Goal: Task Accomplishment & Management: Use online tool/utility

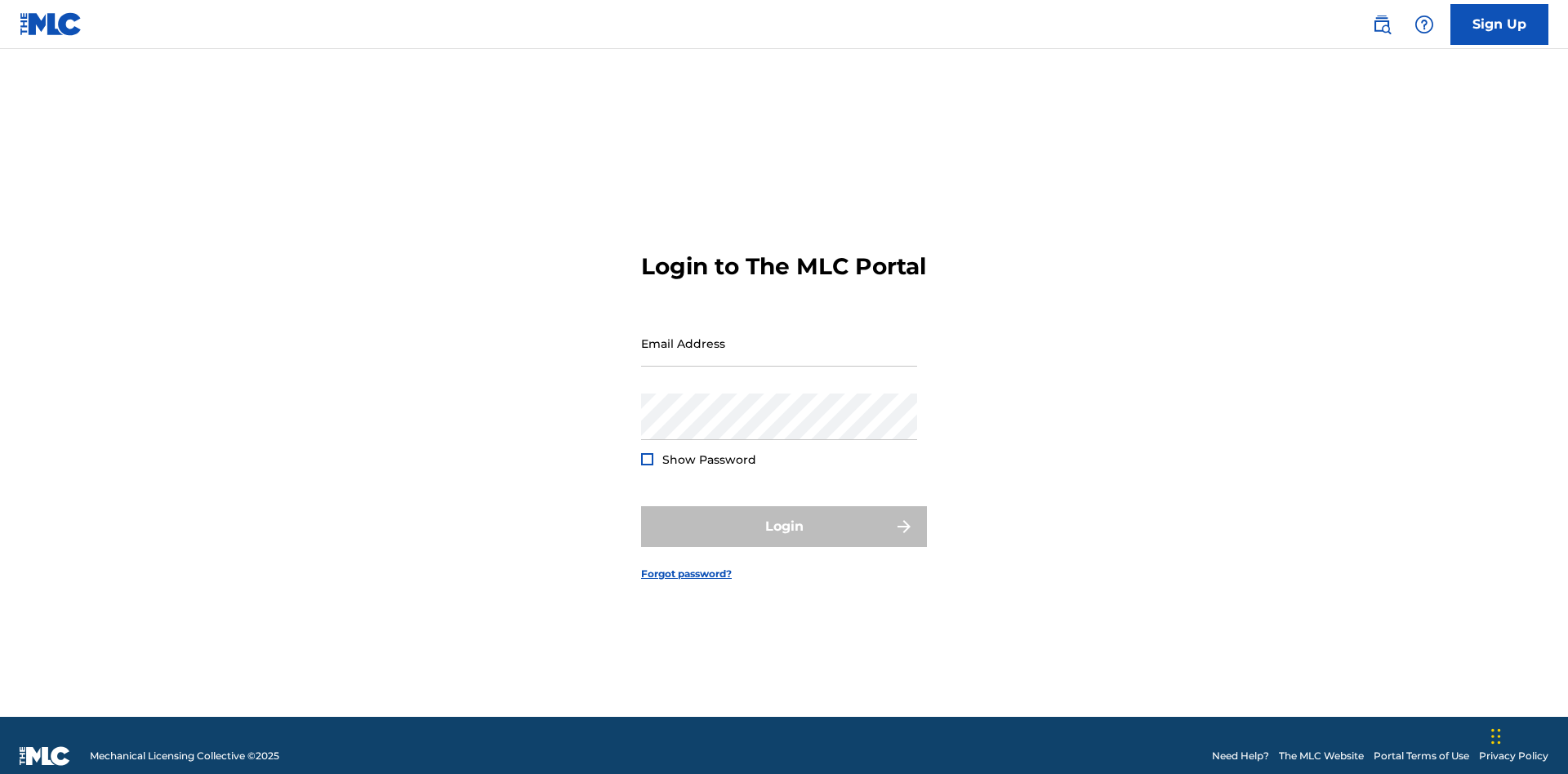
scroll to position [21, 0]
click at [779, 335] on input "Email Address" at bounding box center [779, 343] width 276 height 47
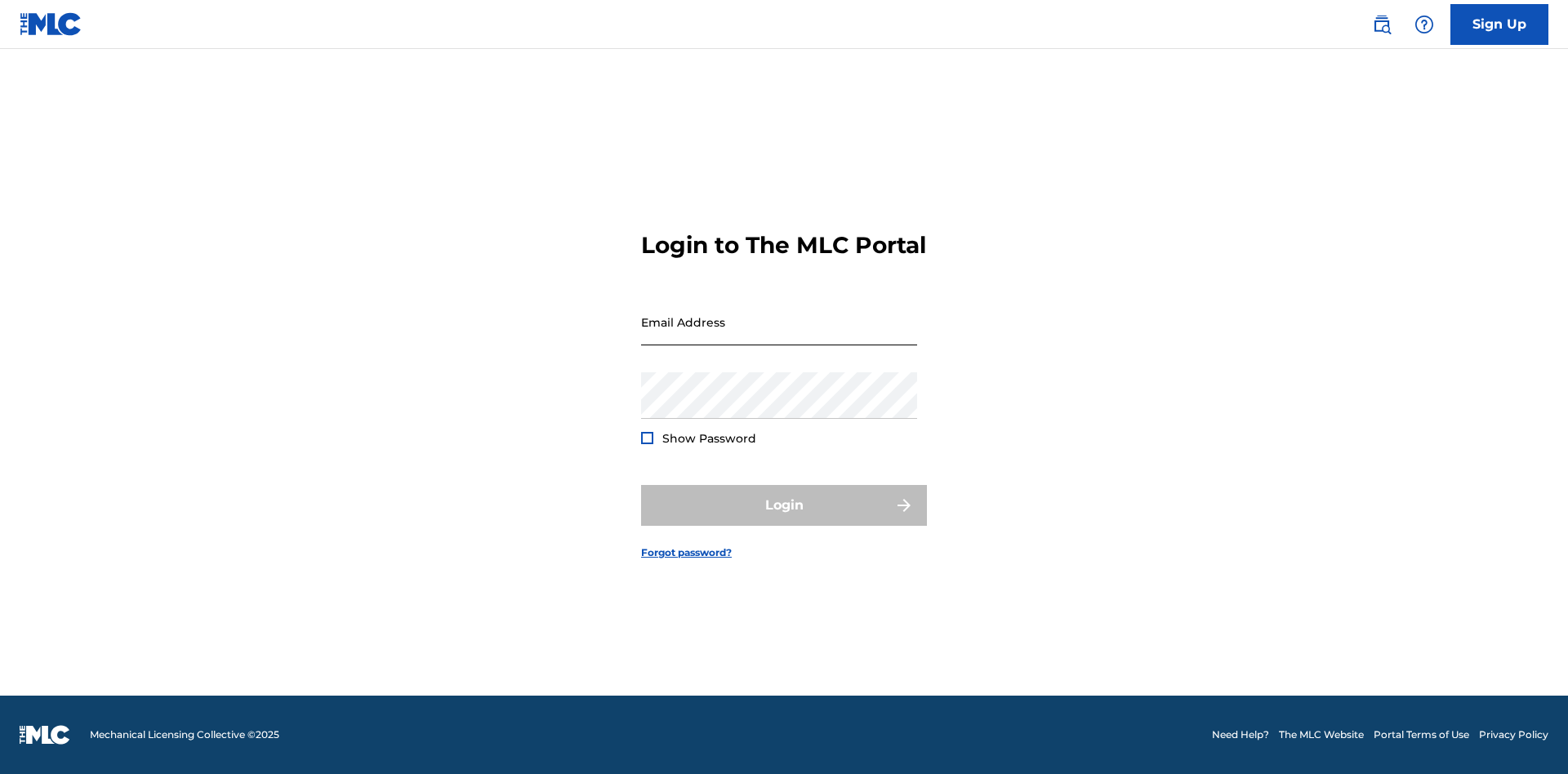
scroll to position [21, 0]
type input "[EMAIL_ADDRESS][DOMAIN_NAME]"
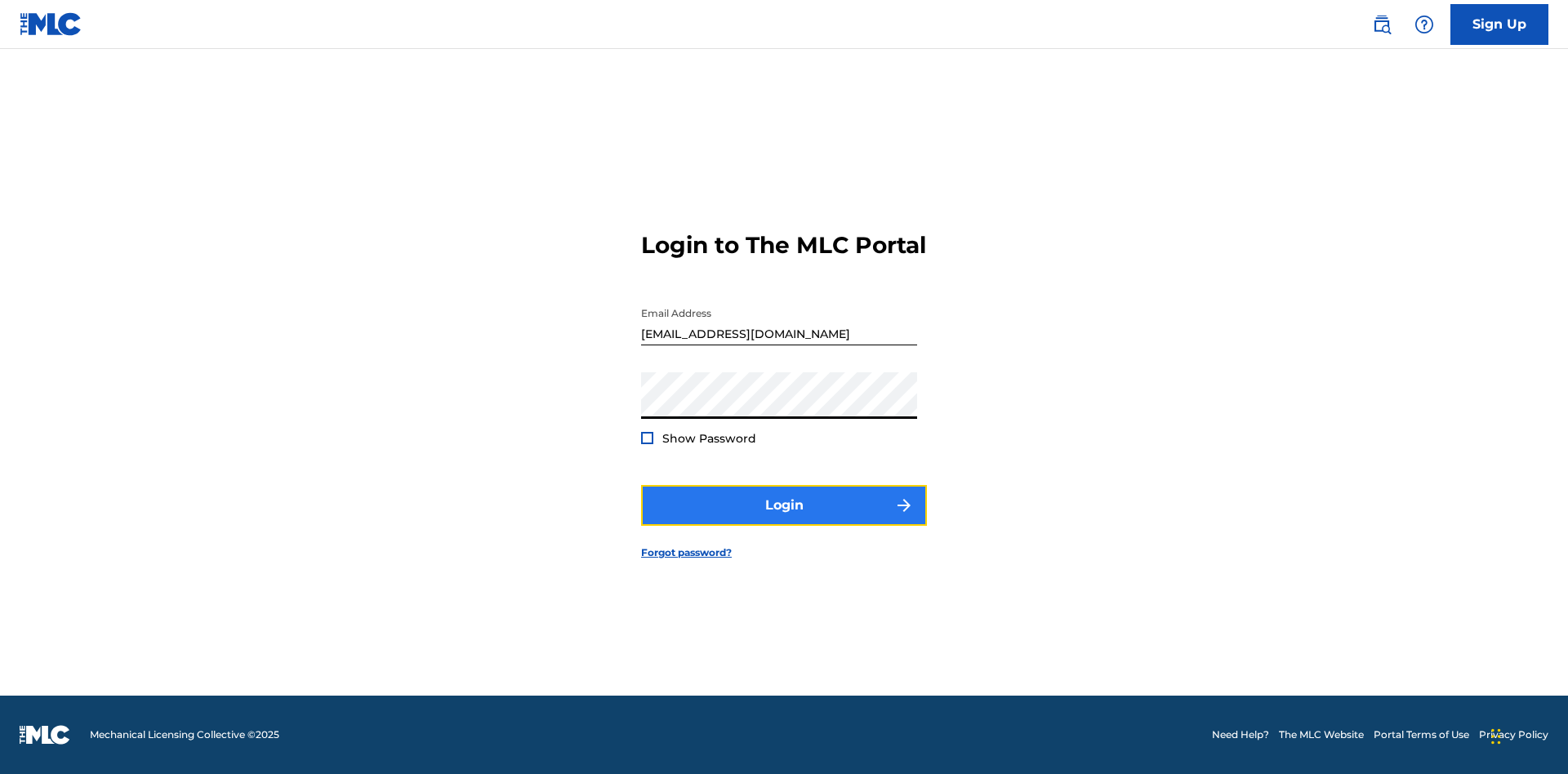
click at [784, 520] on button "Login" at bounding box center [784, 506] width 286 height 41
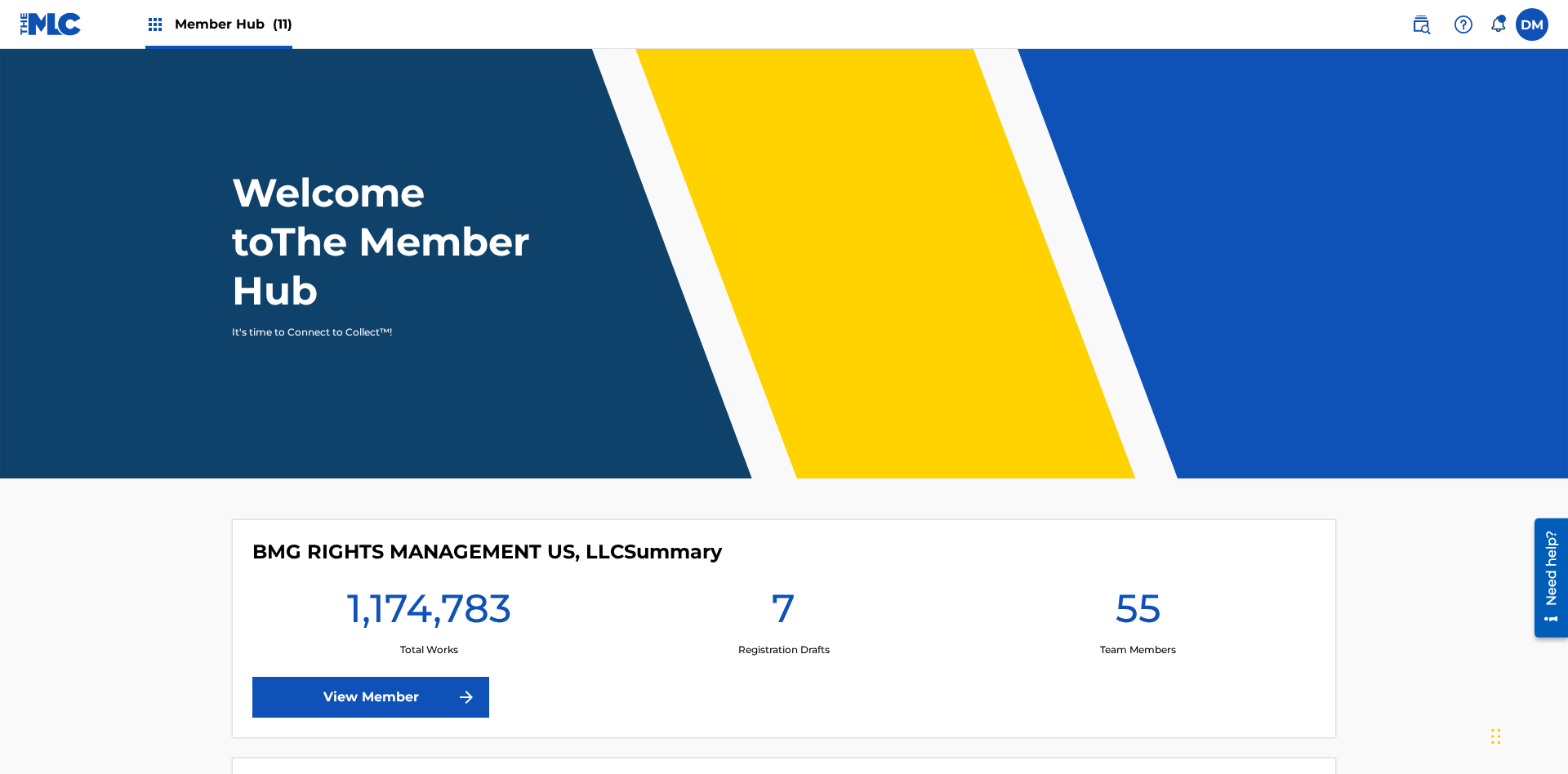
scroll to position [70, 0]
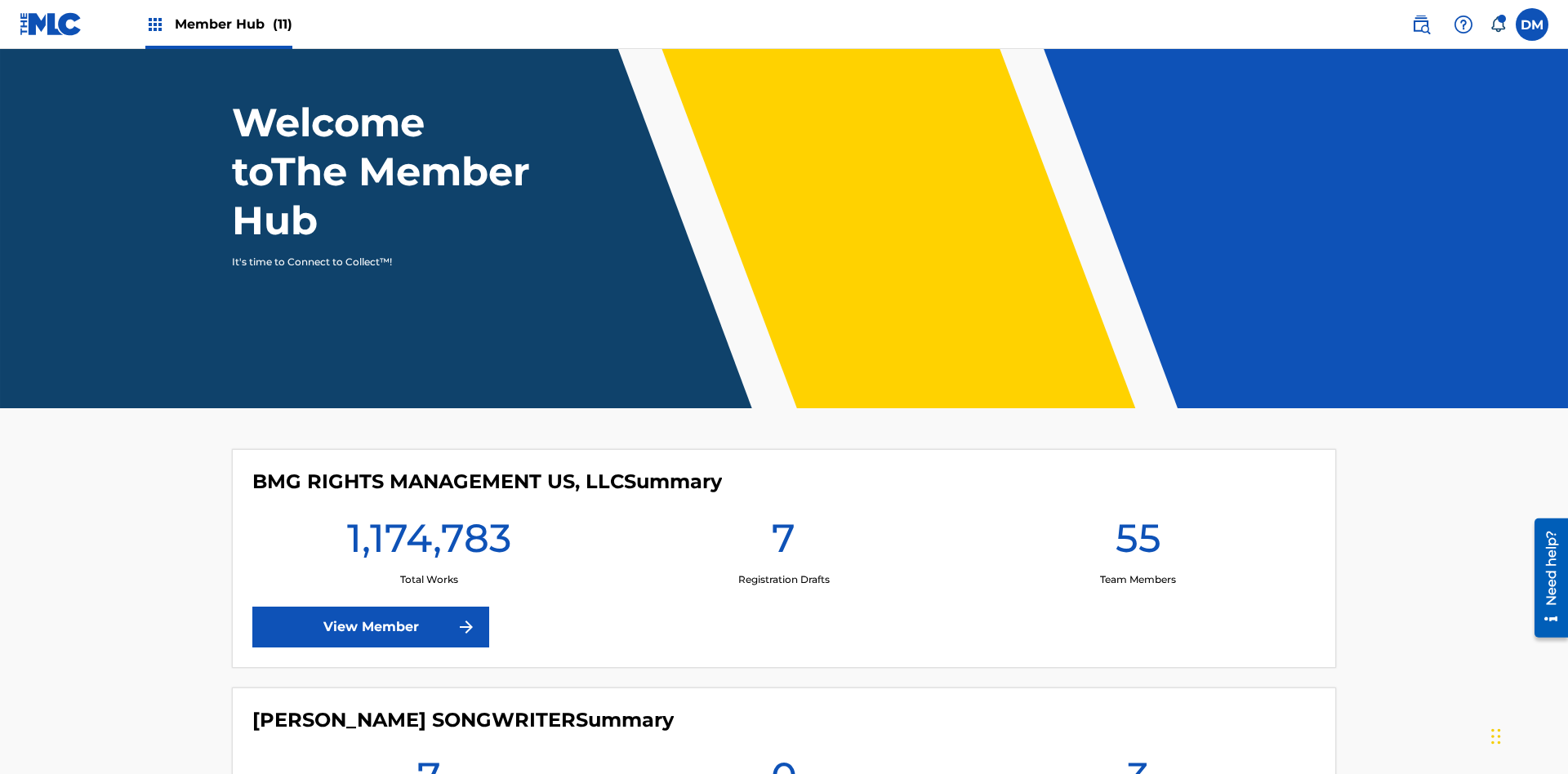
click at [218, 24] on span "Member Hub (11)" at bounding box center [234, 24] width 118 height 18
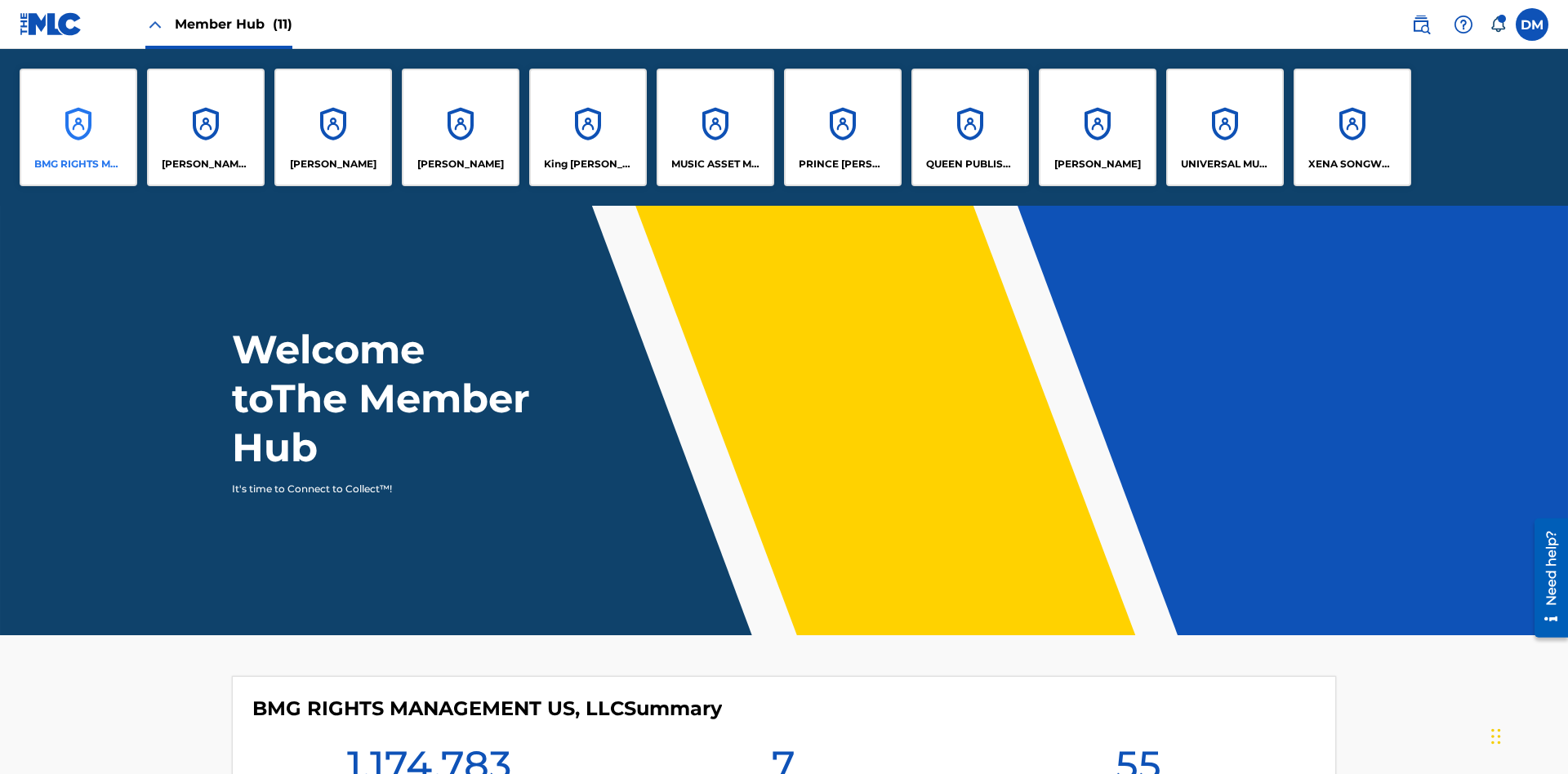
click at [78, 164] on p "BMG RIGHTS MANAGEMENT US, LLC" at bounding box center [78, 164] width 89 height 15
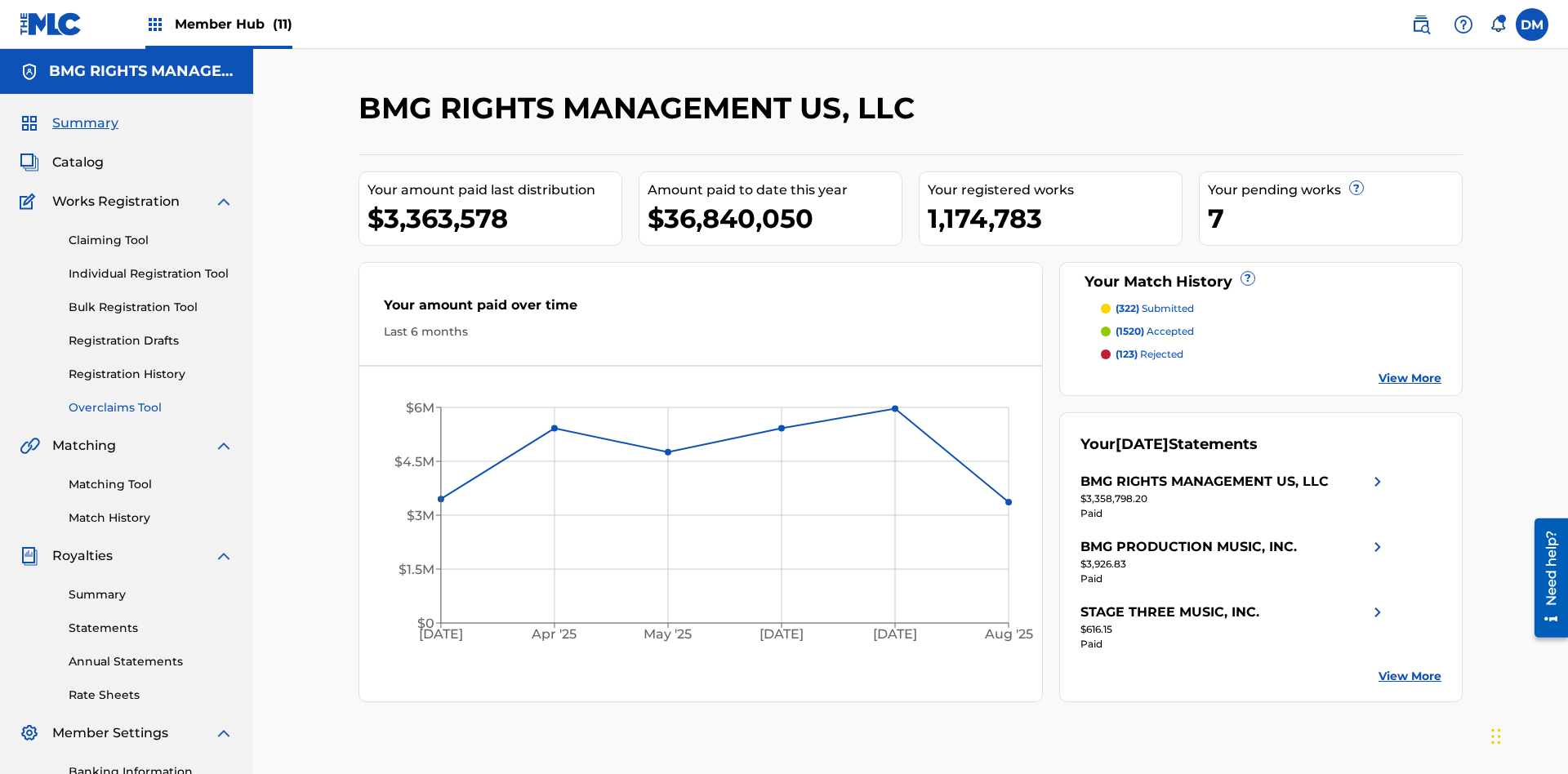
click at [151, 399] on link "Overclaims Tool" at bounding box center [150, 407] width 165 height 18
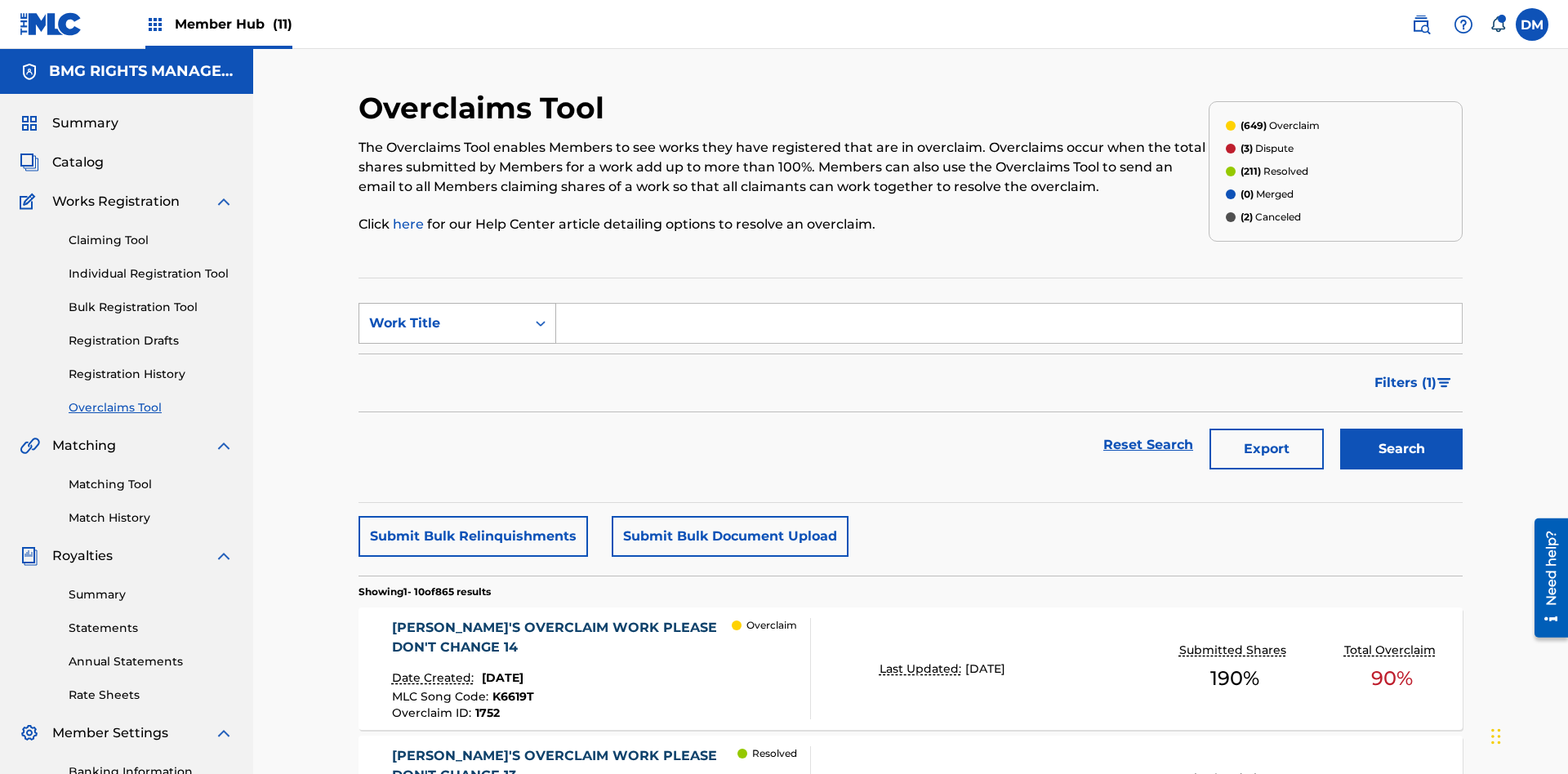
click at [442, 313] on div "Work Title" at bounding box center [443, 322] width 147 height 19
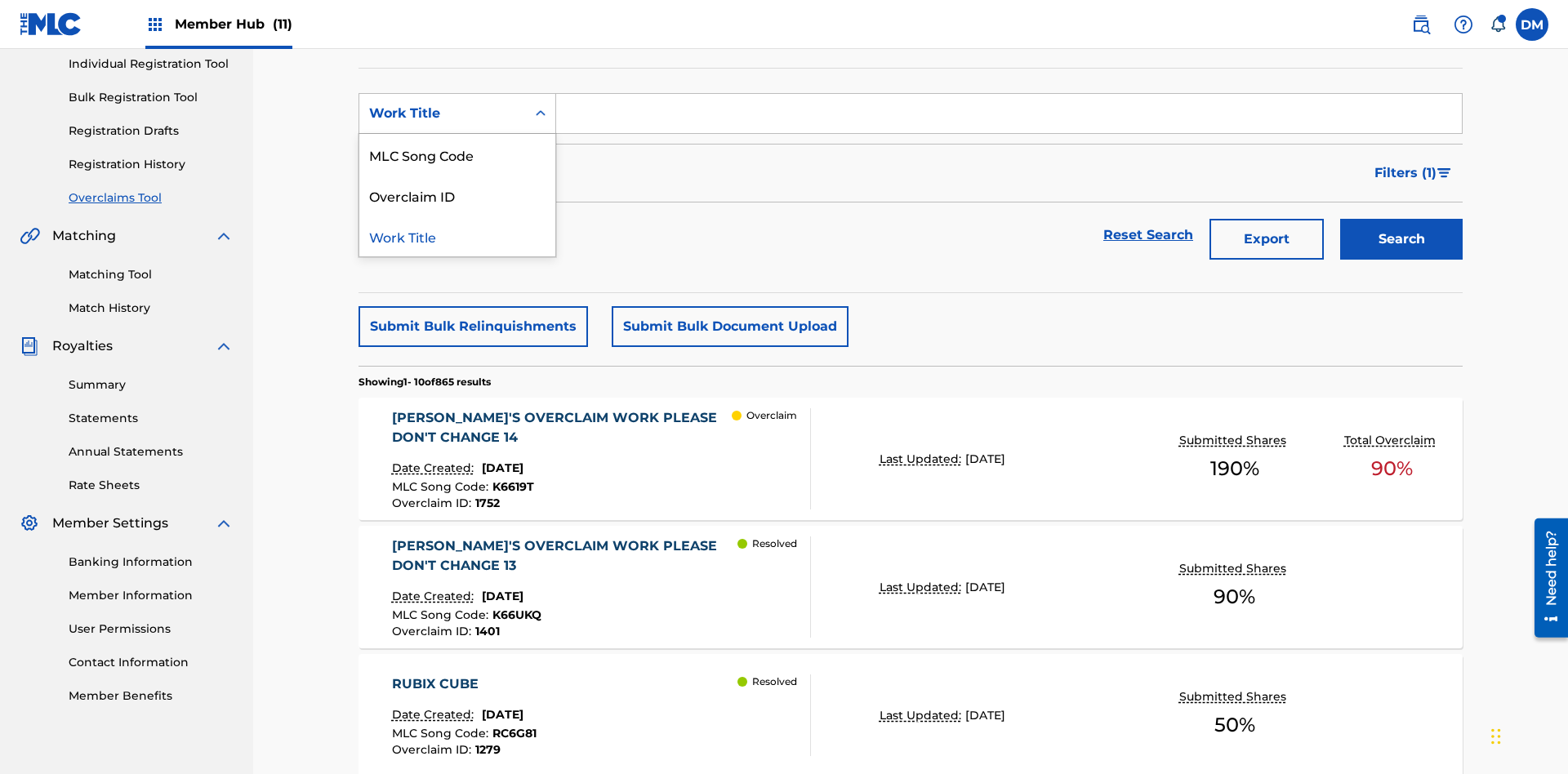
click at [457, 155] on div "MLC Song Code" at bounding box center [457, 154] width 196 height 41
click at [1009, 118] on input "Search Form" at bounding box center [1009, 113] width 906 height 40
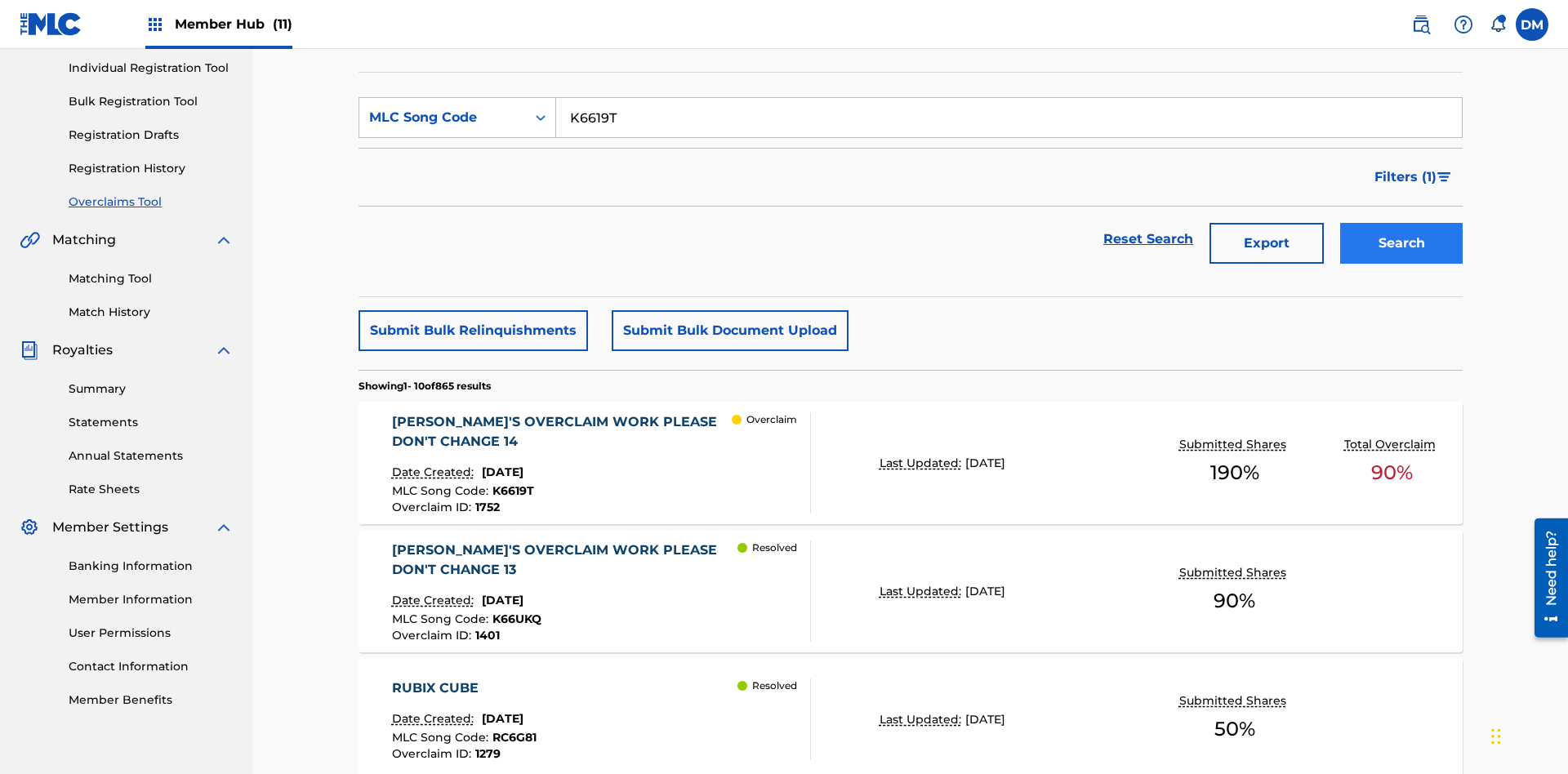
type input "K6619T"
click at [1401, 223] on button "Search" at bounding box center [1401, 243] width 123 height 41
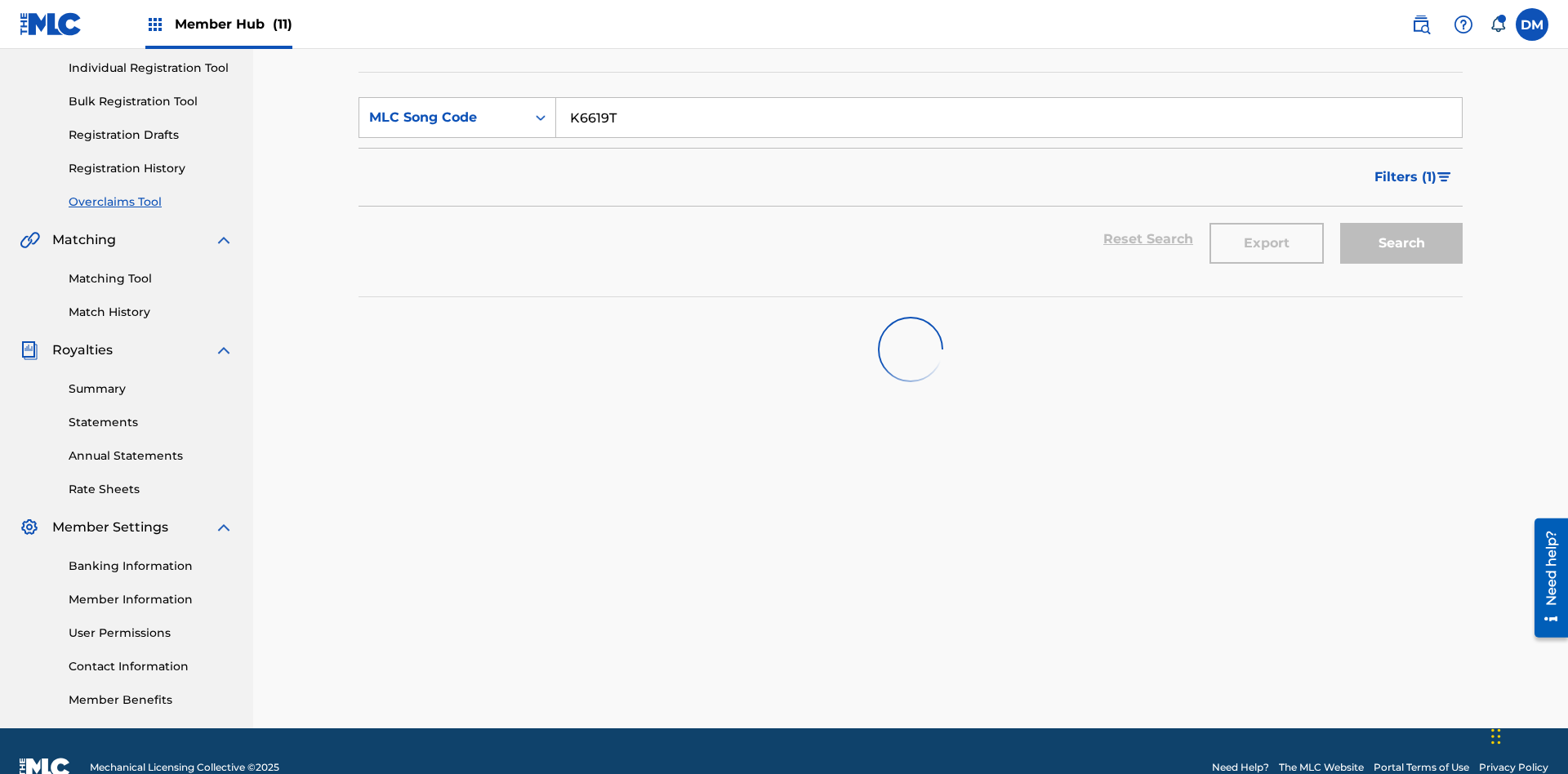
scroll to position [239, 0]
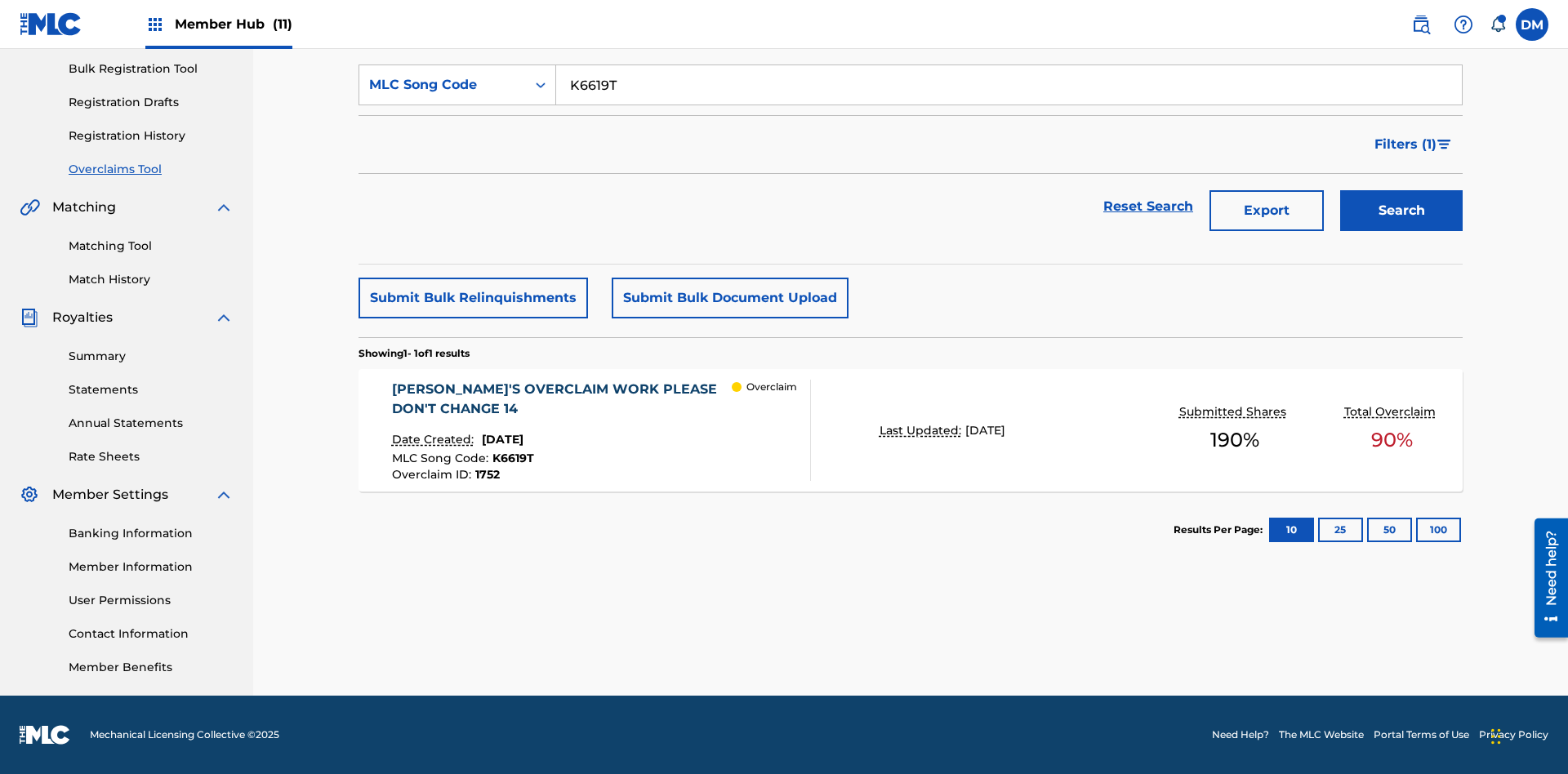
click at [486, 475] on span "1752" at bounding box center [487, 475] width 25 height 15
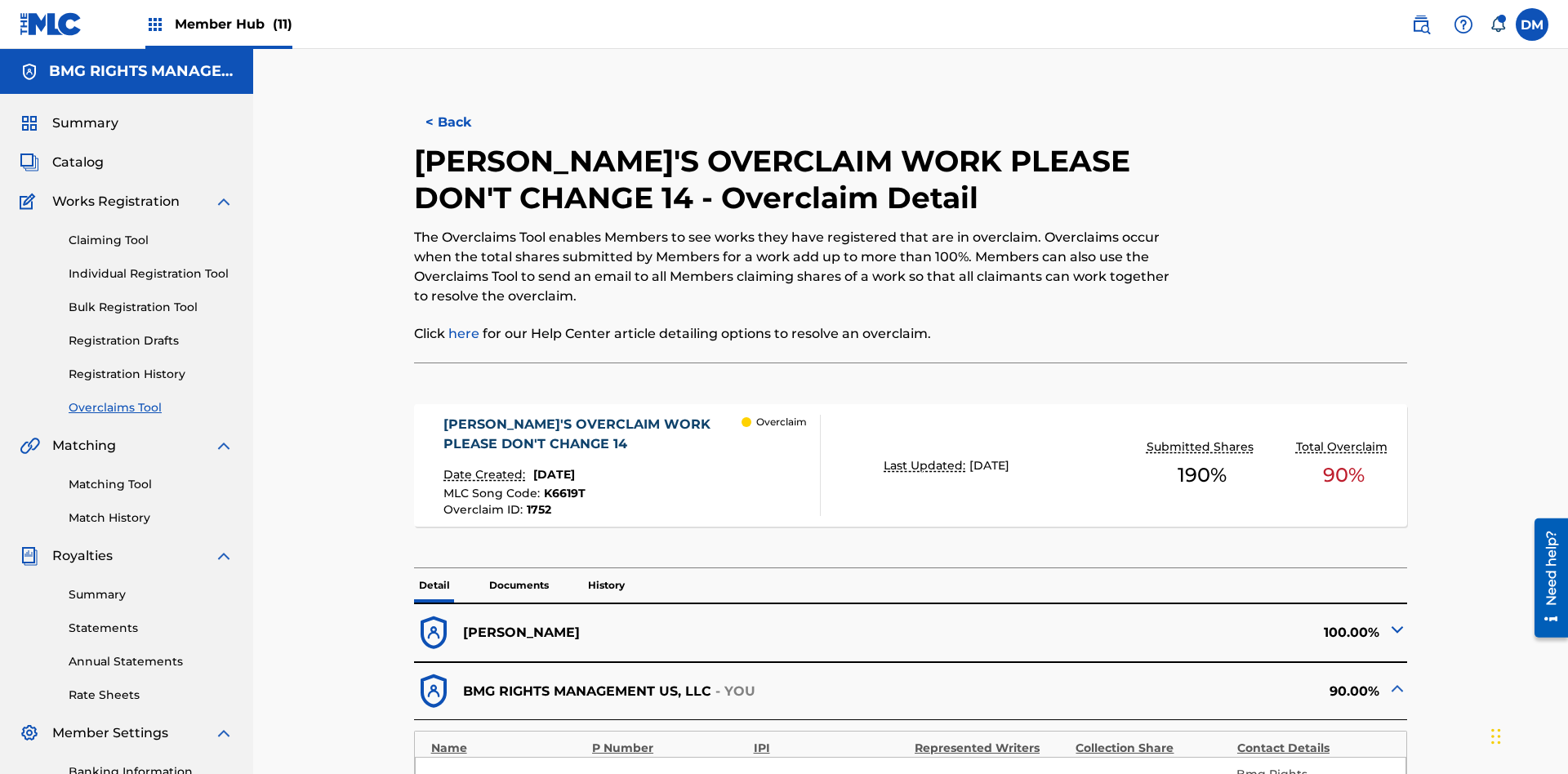
scroll to position [45, 0]
